Goal: Book appointment/travel/reservation

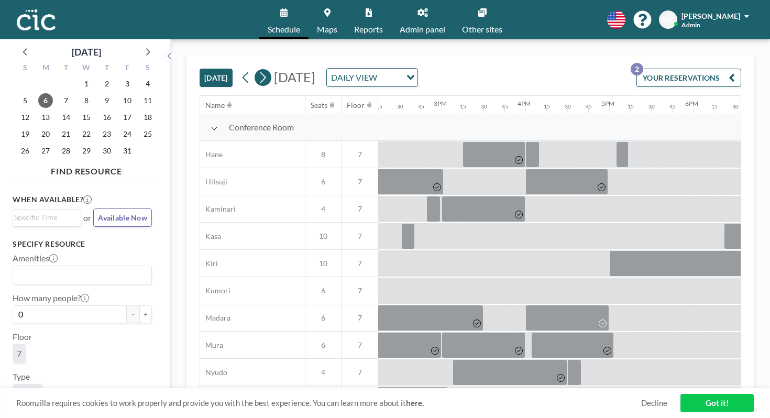
scroll to position [0, 1198]
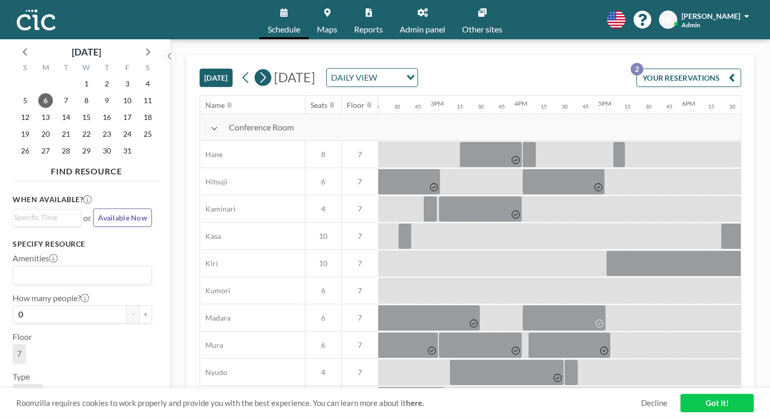
click at [258, 70] on icon at bounding box center [263, 78] width 10 height 16
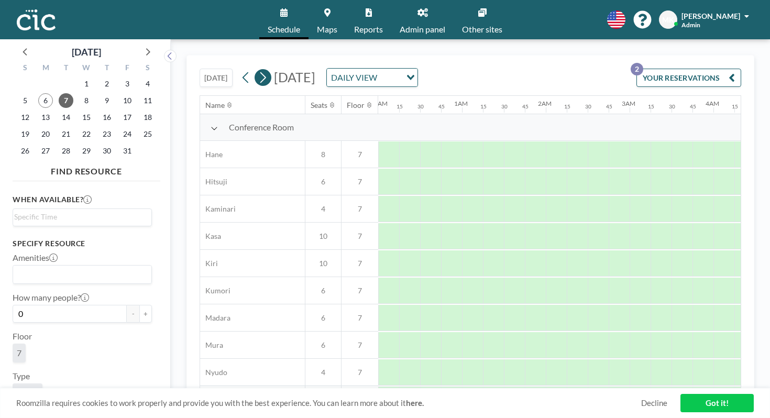
click at [258, 70] on icon at bounding box center [263, 78] width 10 height 16
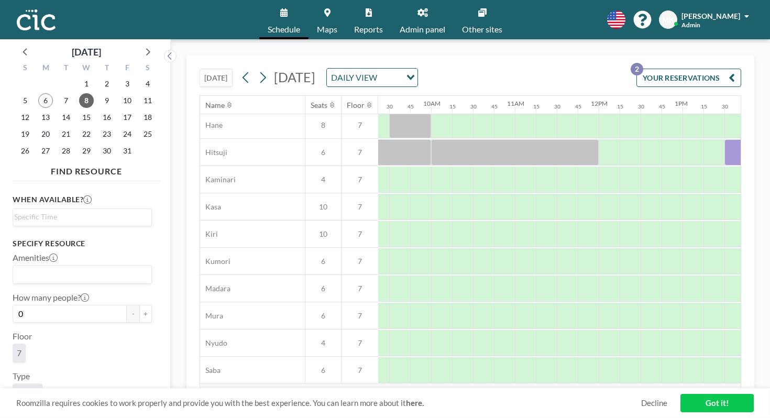
scroll to position [29, 814]
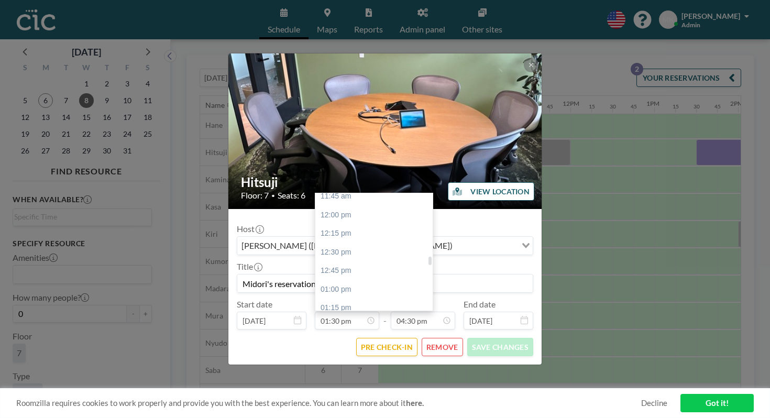
scroll to position [878, 0]
click at [364, 303] on div "01:15 pm" at bounding box center [374, 312] width 117 height 19
type input "01:15 pm"
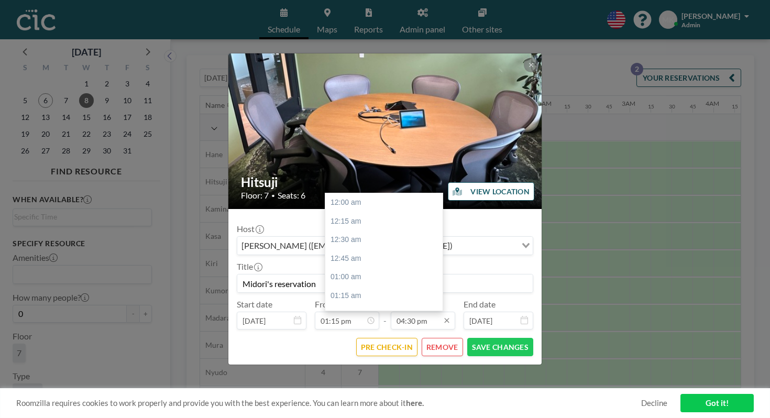
scroll to position [1104, 0]
click at [399, 312] on input "04:30 pm" at bounding box center [423, 321] width 64 height 18
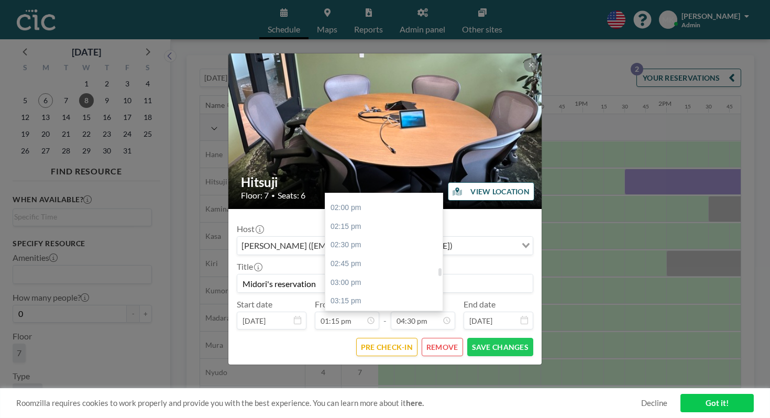
scroll to position [1024, 0]
click at [379, 307] on div "03:15 pm" at bounding box center [383, 316] width 117 height 19
type input "03:15 pm"
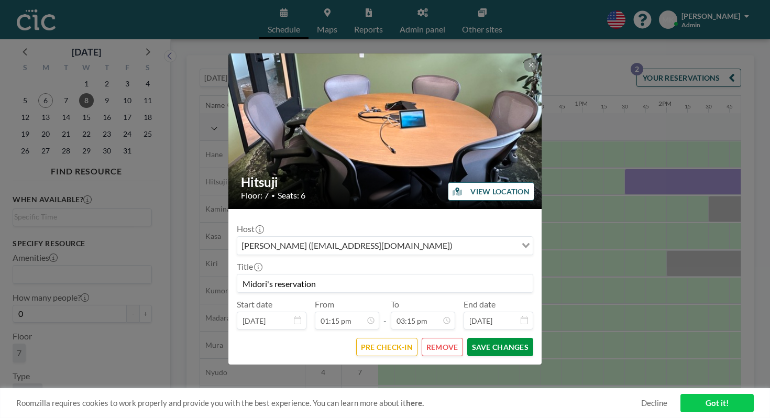
click at [494, 338] on button "SAVE CHANGES" at bounding box center [501, 347] width 66 height 18
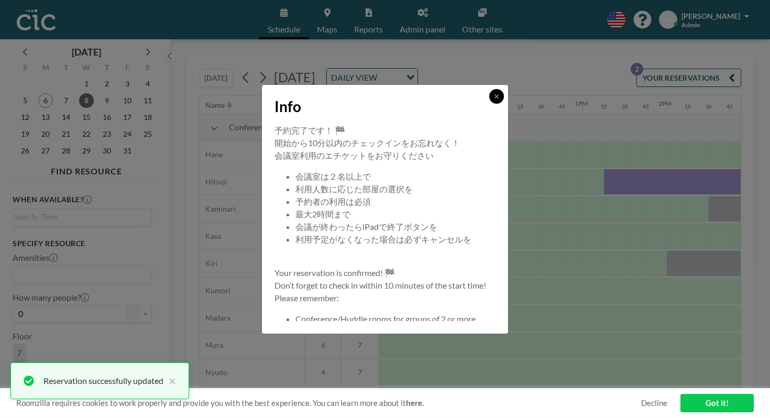
click at [494, 100] on icon at bounding box center [497, 96] width 6 height 6
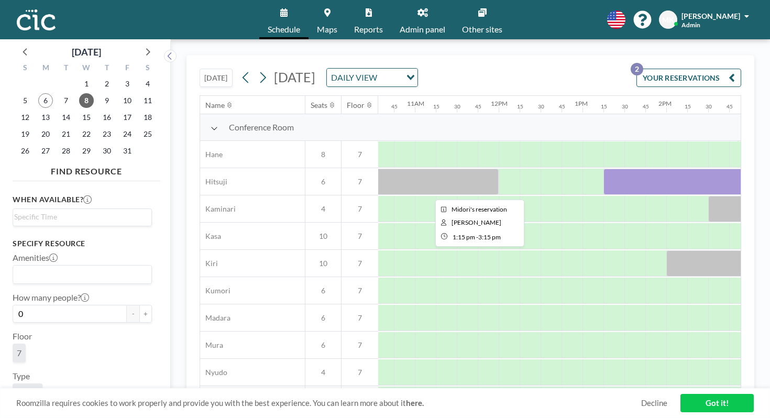
click at [604, 169] on div at bounding box center [688, 182] width 168 height 26
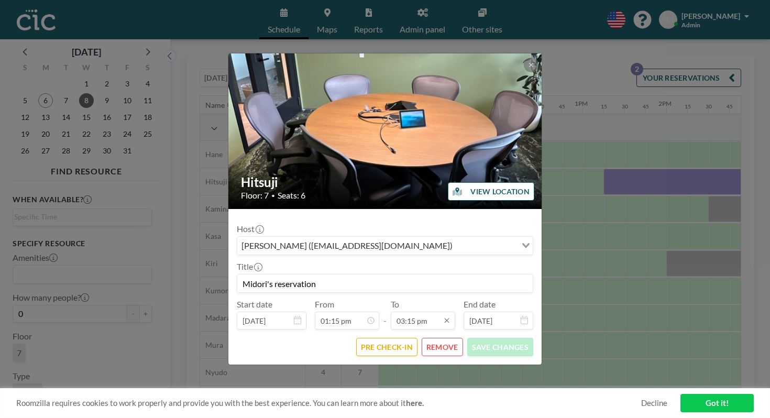
scroll to position [1020, 0]
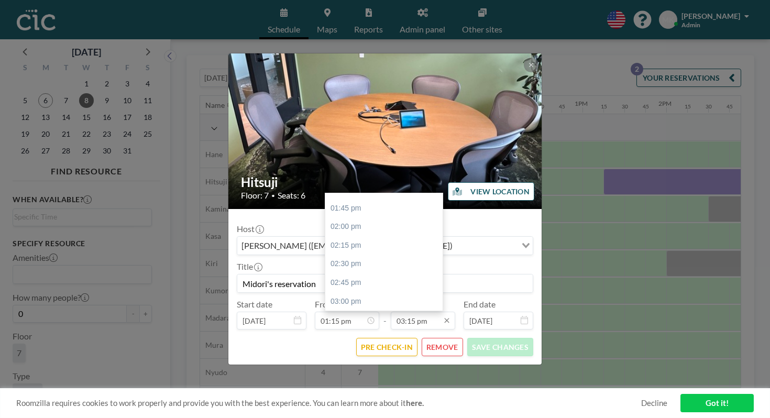
click at [423, 312] on input "03:15 pm" at bounding box center [423, 321] width 64 height 18
click at [408, 407] on div "04:45 pm" at bounding box center [383, 416] width 117 height 19
type input "04:45 pm"
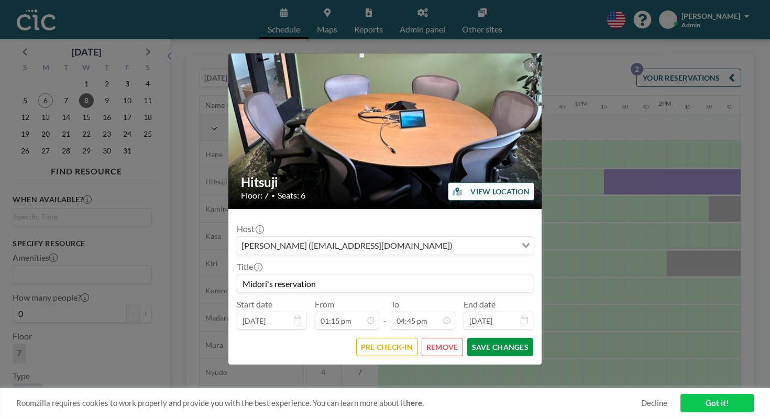
click at [470, 338] on button "SAVE CHANGES" at bounding box center [501, 347] width 66 height 18
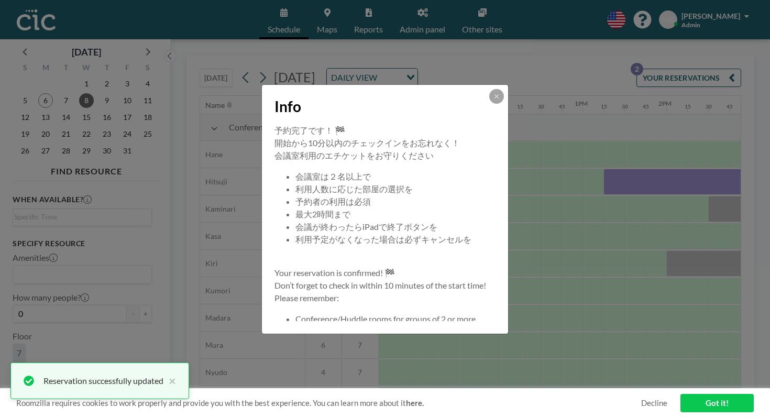
click at [490, 104] on button at bounding box center [497, 96] width 15 height 15
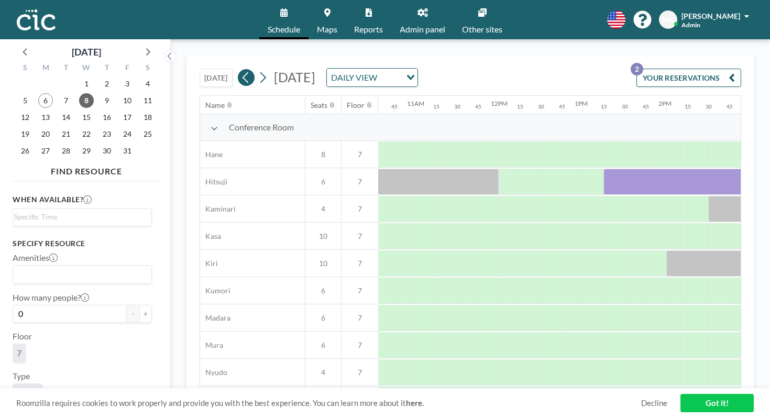
click at [243, 72] on icon at bounding box center [246, 77] width 6 height 11
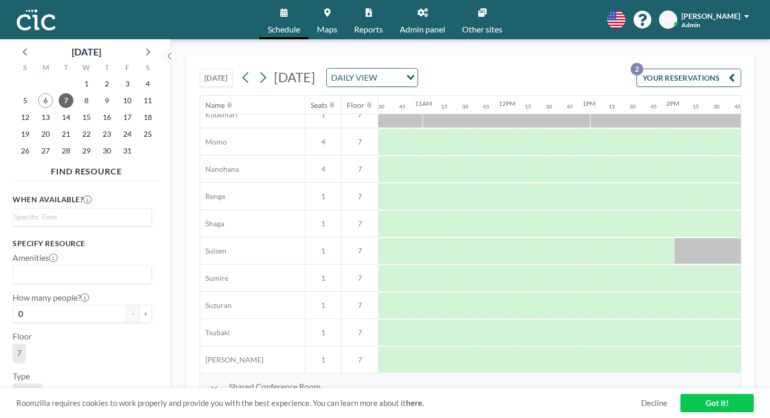
scroll to position [0, 878]
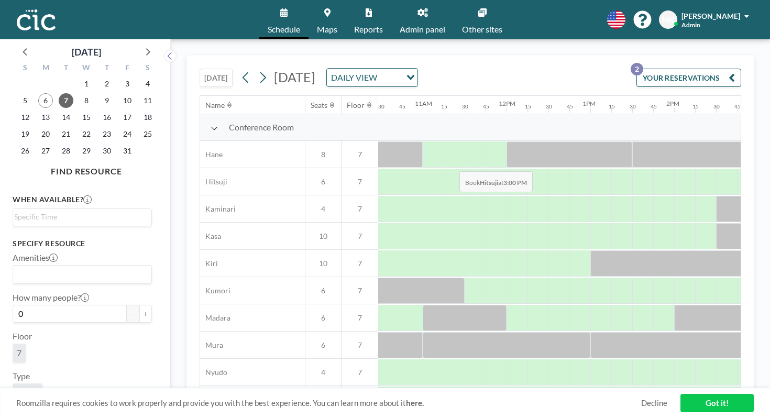
click at [758, 169] on div at bounding box center [768, 182] width 21 height 26
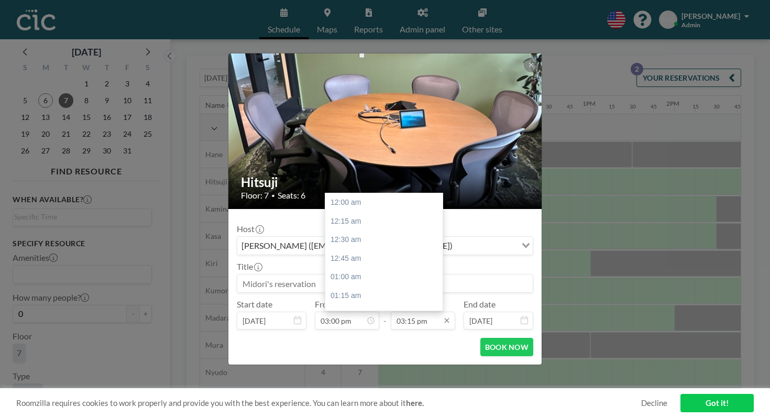
scroll to position [1020, 0]
click at [427, 312] on input "03:15 pm" at bounding box center [423, 321] width 64 height 18
click at [416, 386] on div "04:15 pm" at bounding box center [383, 395] width 117 height 19
type input "04:15 pm"
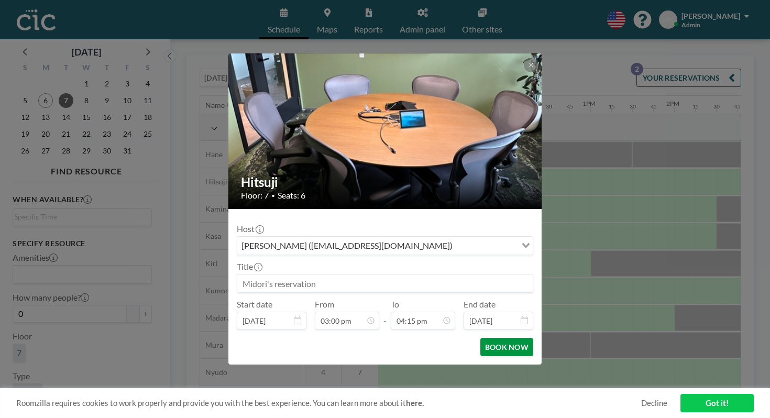
click at [492, 338] on button "BOOK NOW" at bounding box center [507, 347] width 53 height 18
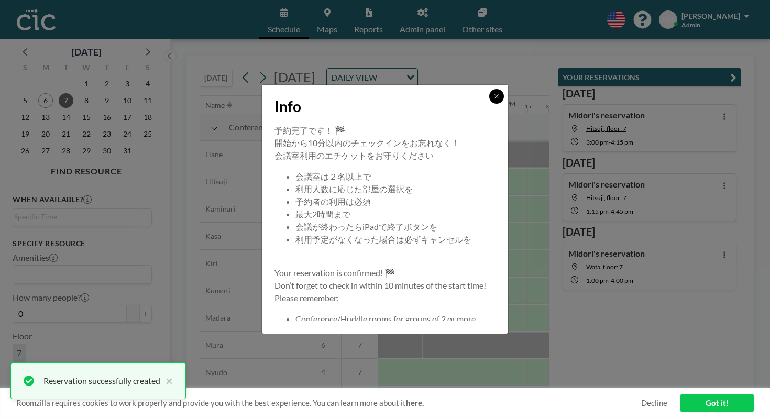
click at [494, 100] on icon at bounding box center [497, 96] width 6 height 6
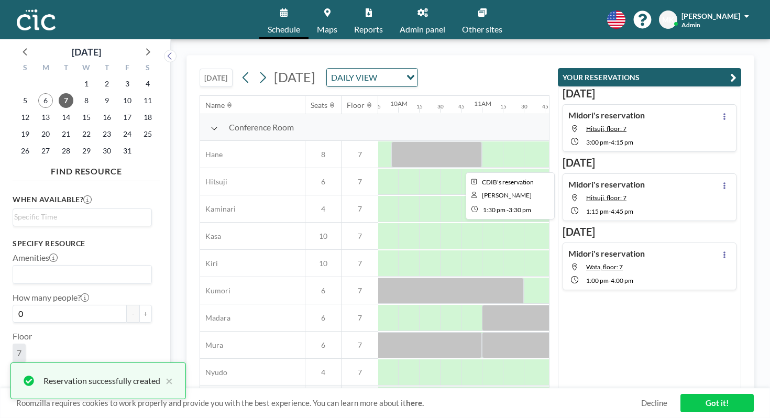
scroll to position [0, 789]
